Goal: Task Accomplishment & Management: Manage account settings

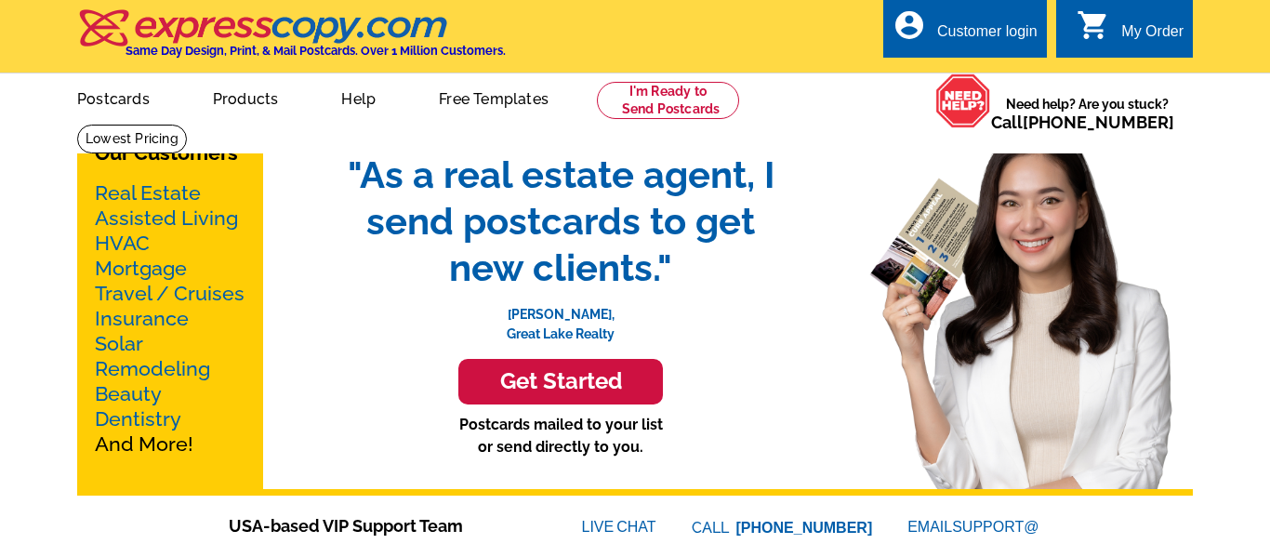
click at [994, 26] on div "Customer login" at bounding box center [987, 36] width 100 height 26
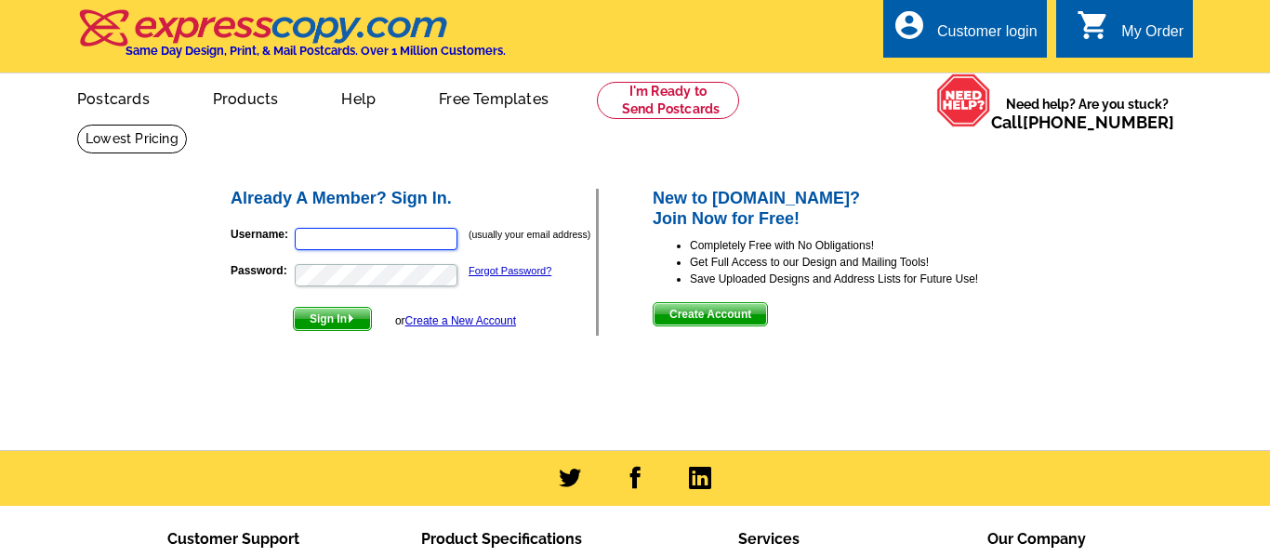
type input "[EMAIL_ADDRESS][DOMAIN_NAME]"
click at [334, 310] on span "Sign In" at bounding box center [332, 319] width 77 height 22
